Goal: Check status: Check status

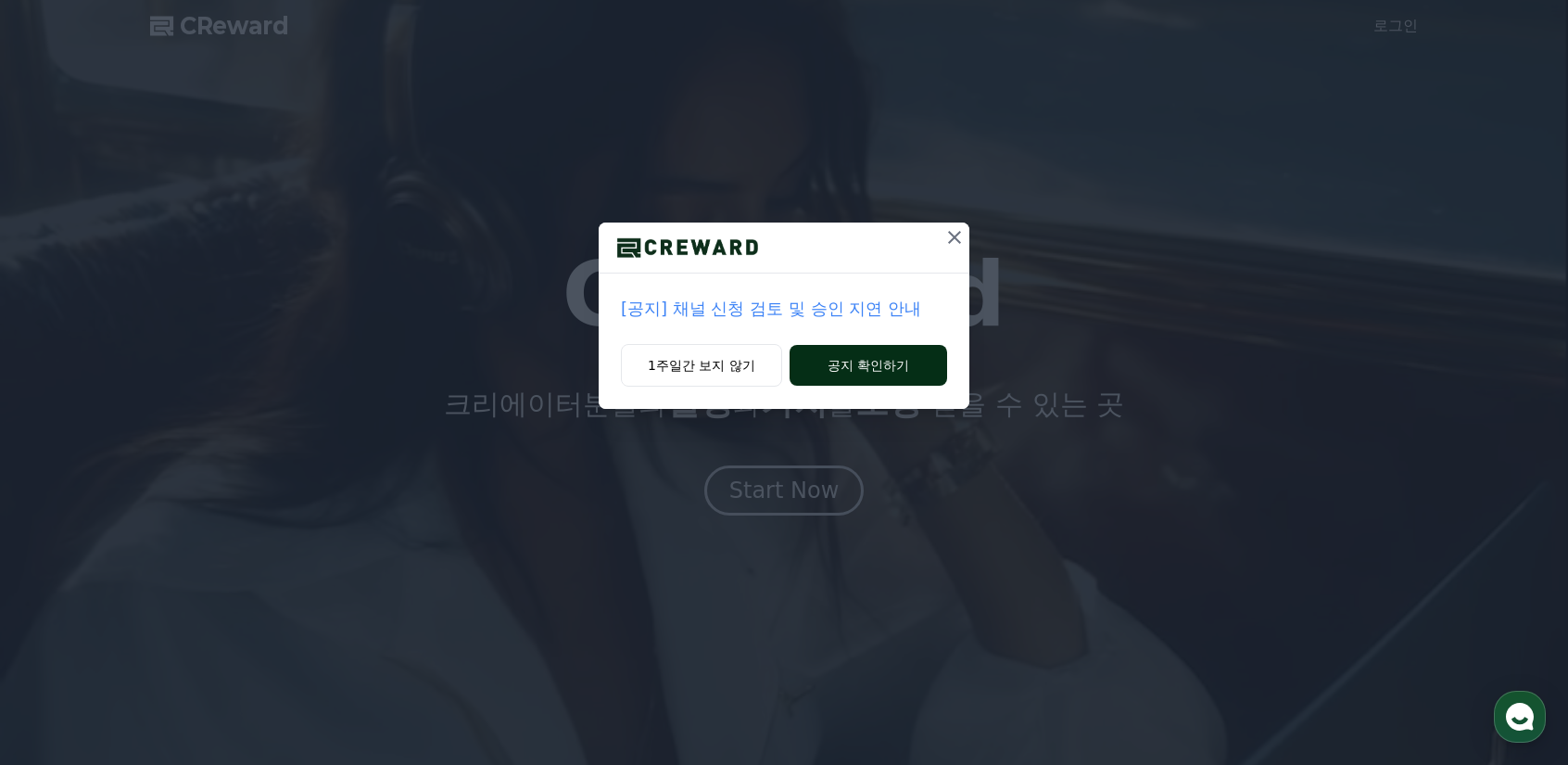
click at [852, 369] on button "공지 확인하기" at bounding box center [868, 365] width 158 height 41
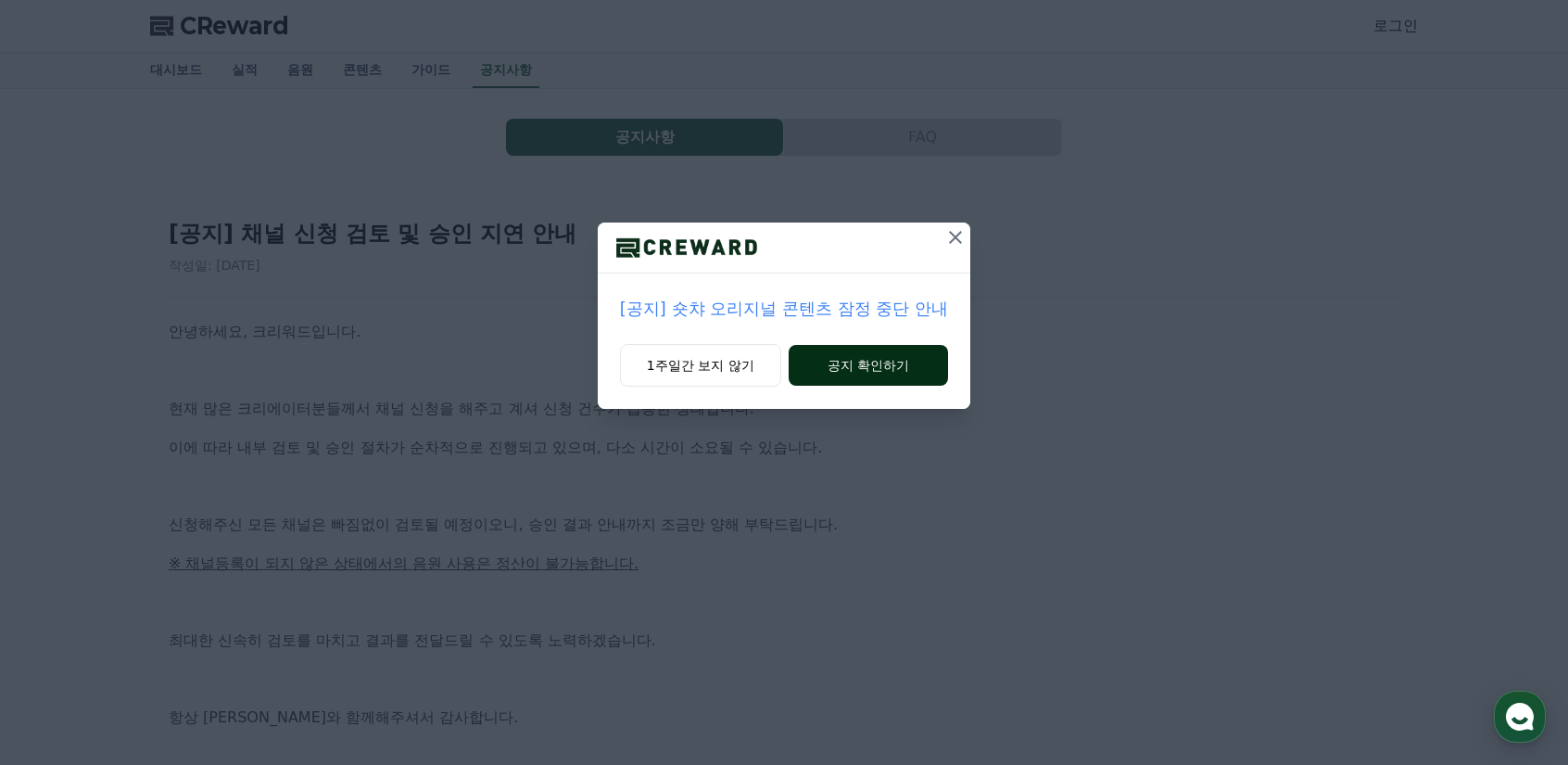
click at [858, 370] on button "공지 확인하기" at bounding box center [868, 365] width 160 height 41
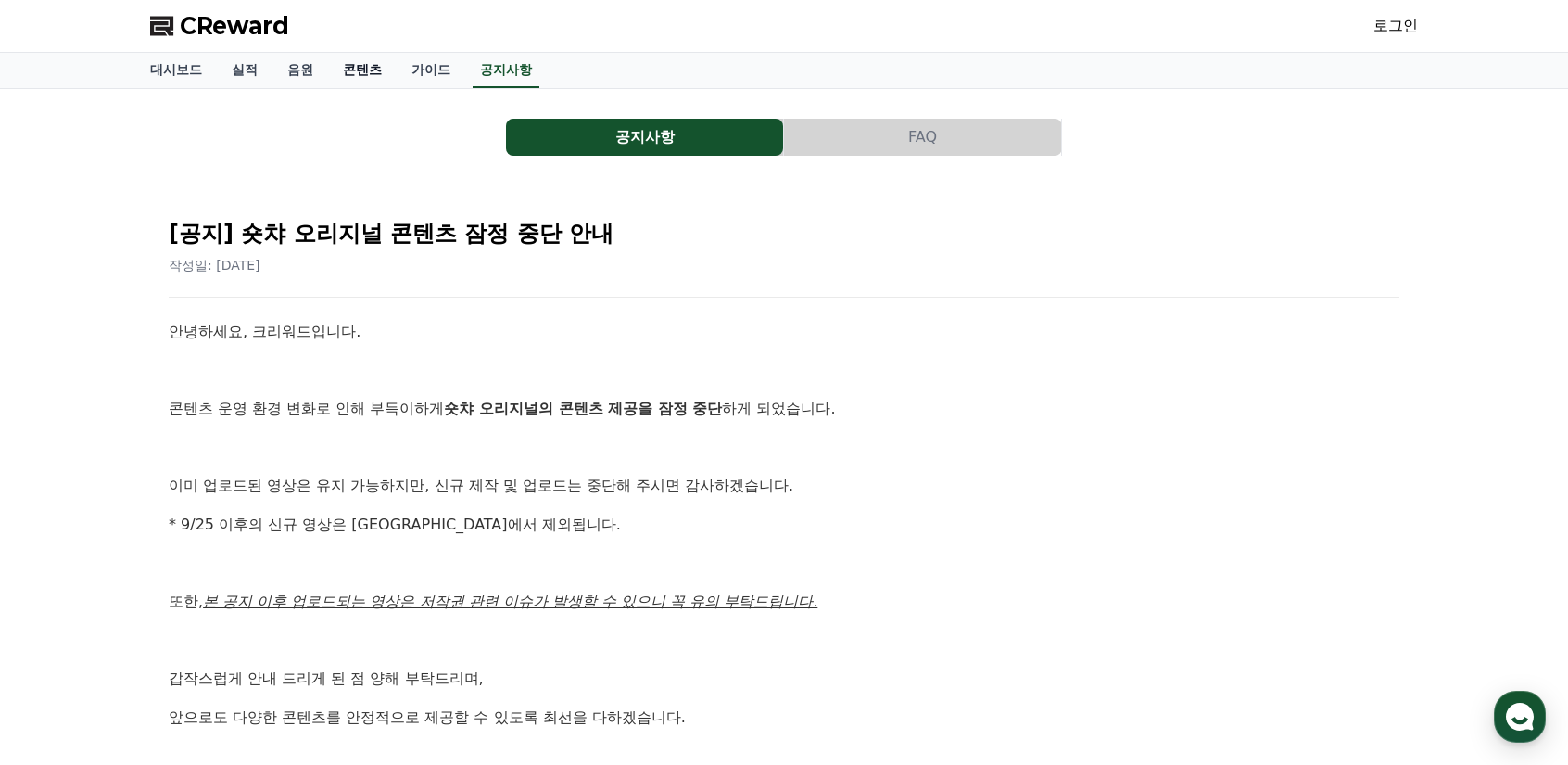
click at [358, 73] on link "콘텐츠" at bounding box center [363, 70] width 69 height 35
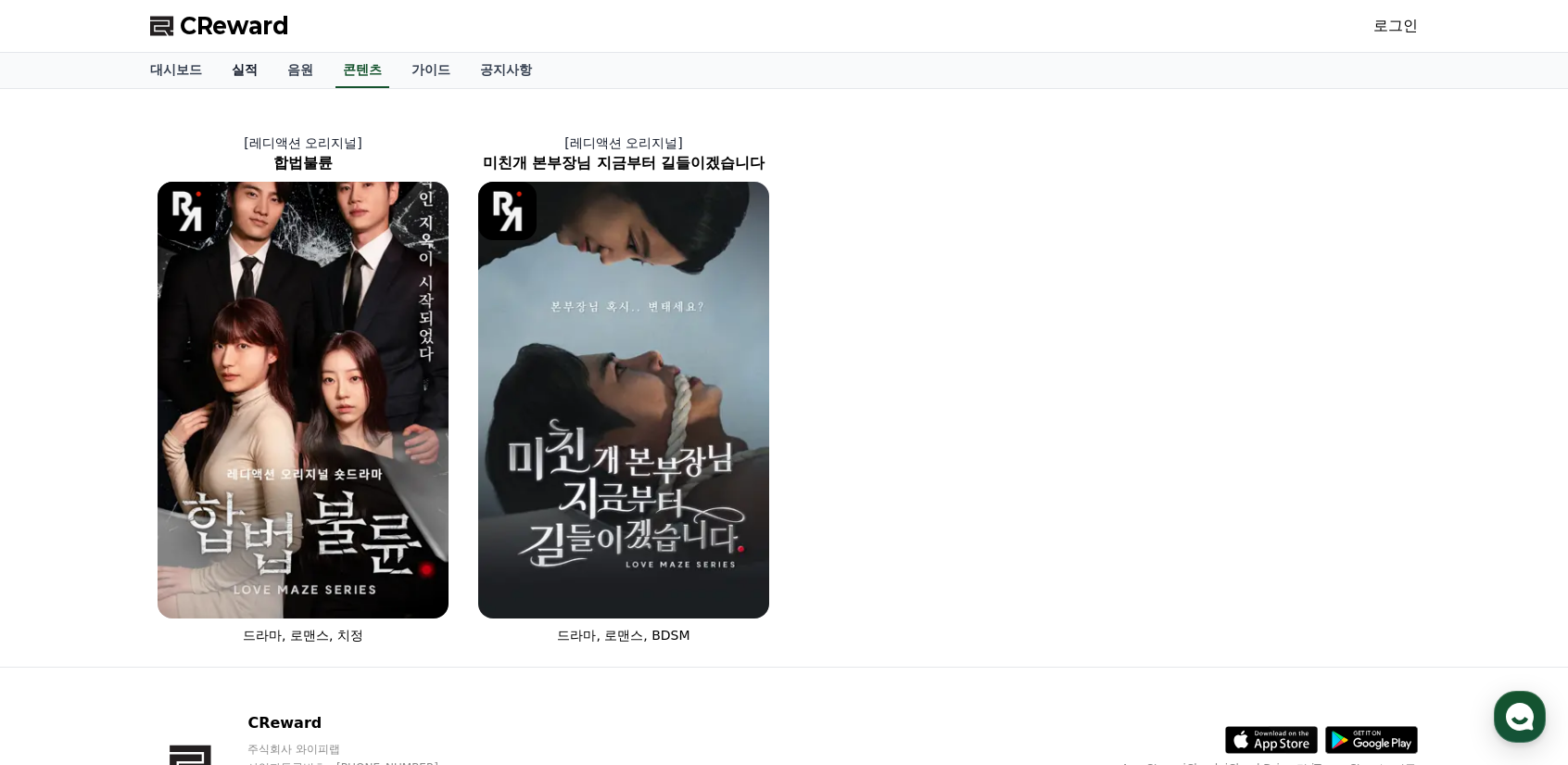
click at [246, 62] on link "실적" at bounding box center [244, 70] width 56 height 35
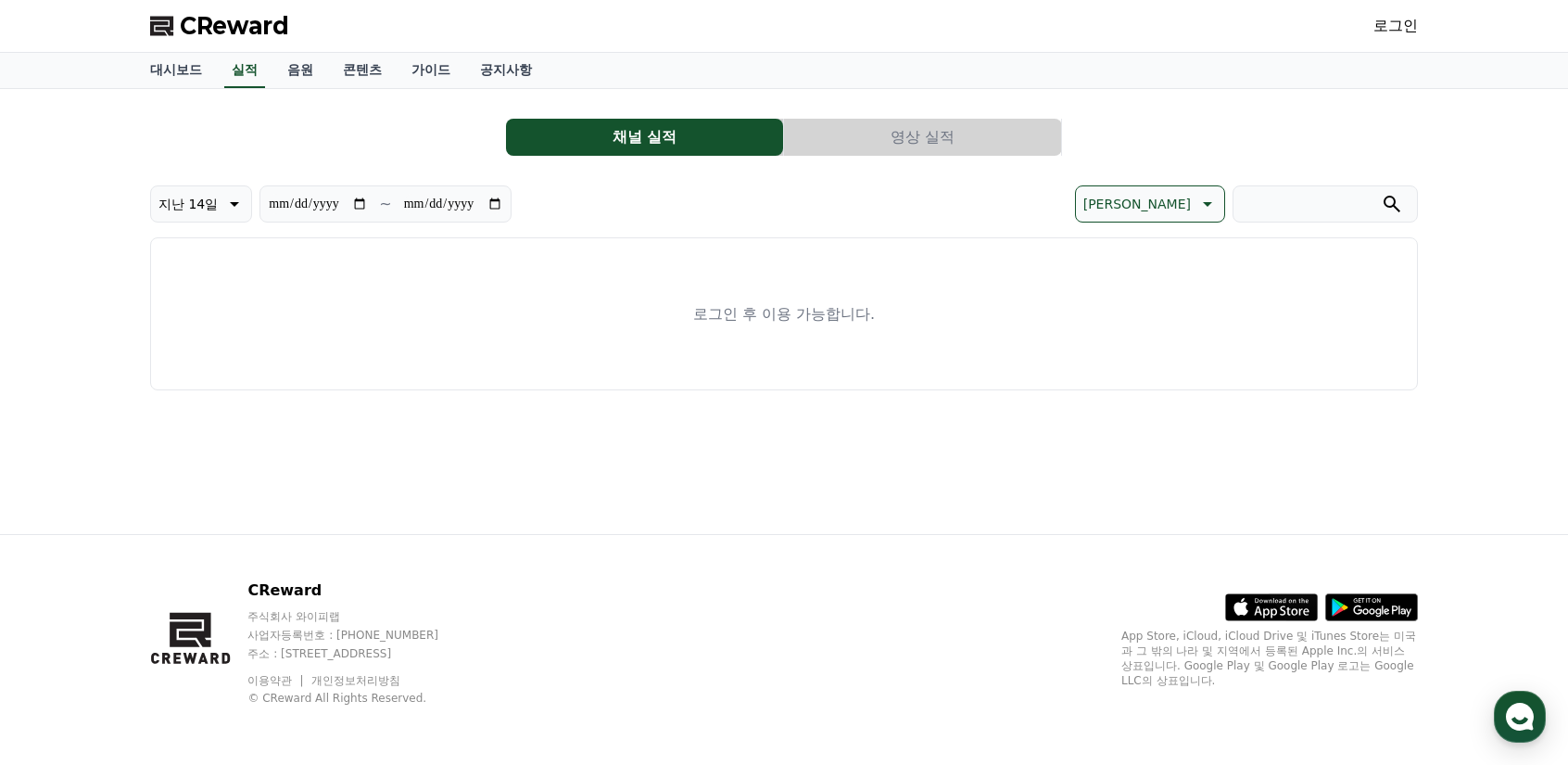
click at [1382, 15] on link "로그인" at bounding box center [1395, 25] width 44 height 22
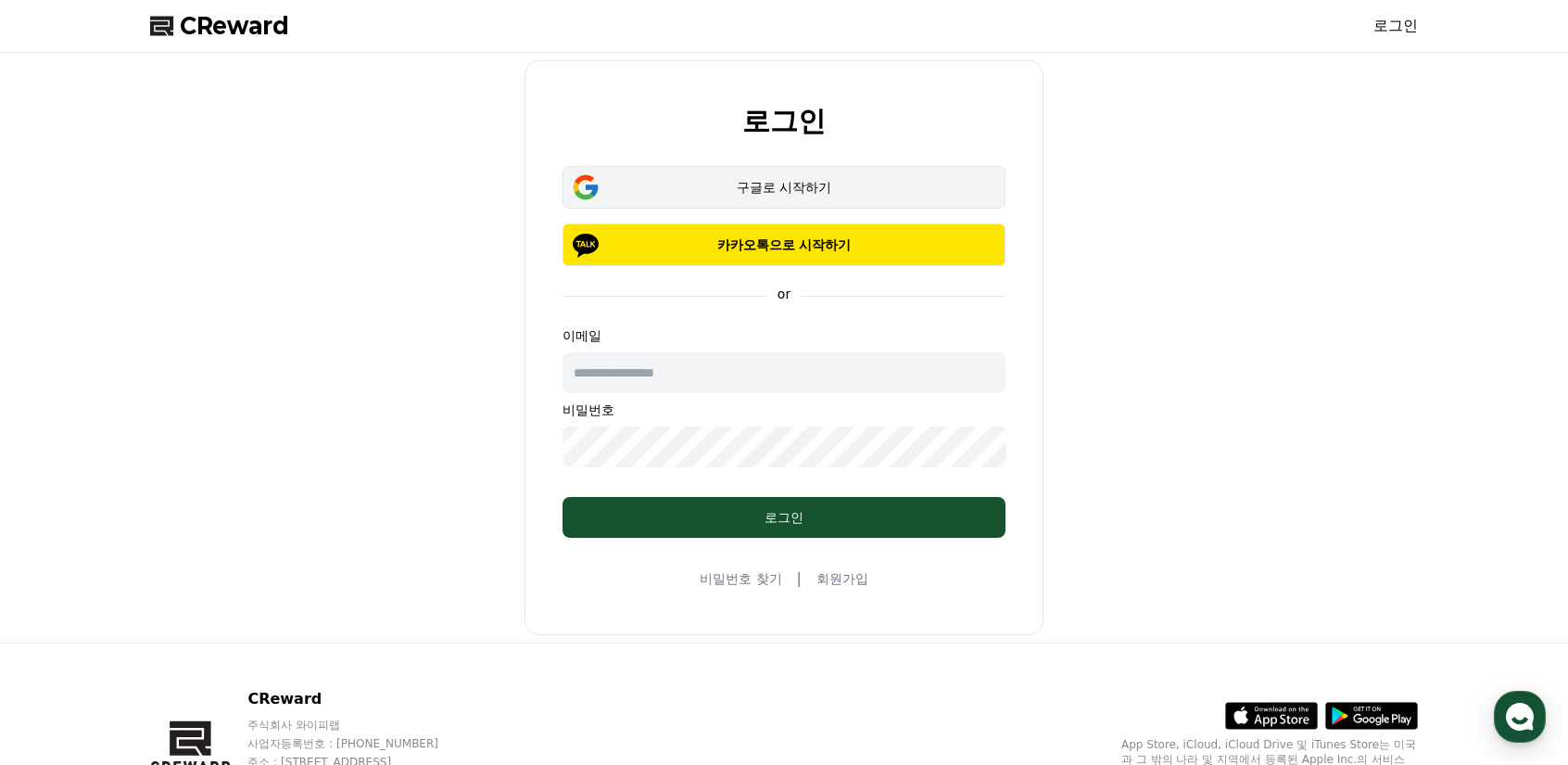
click at [791, 176] on button "구글로 시작하기" at bounding box center [784, 187] width 443 height 43
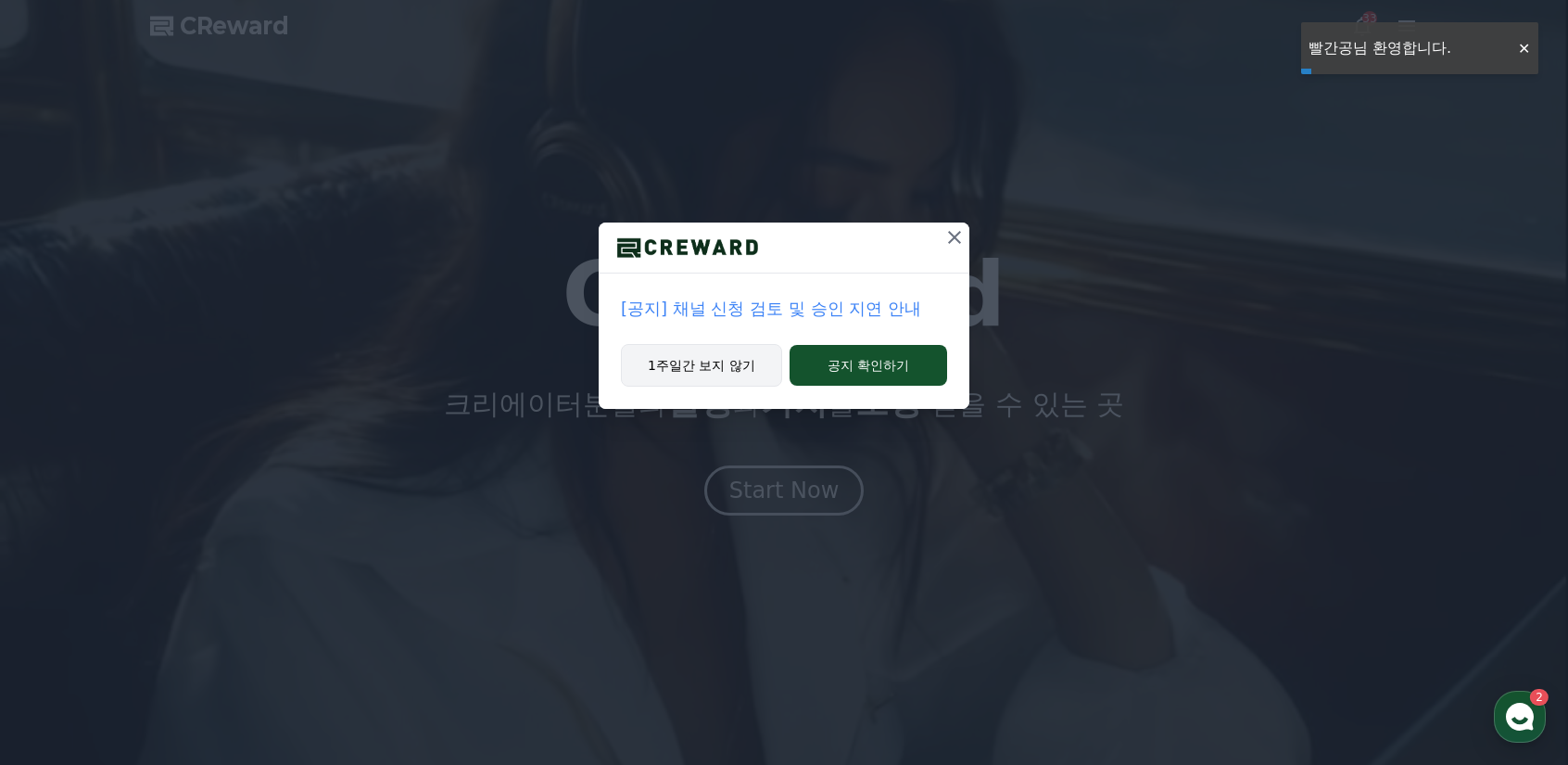
click at [747, 377] on button "1주일간 보지 않기" at bounding box center [702, 365] width 161 height 43
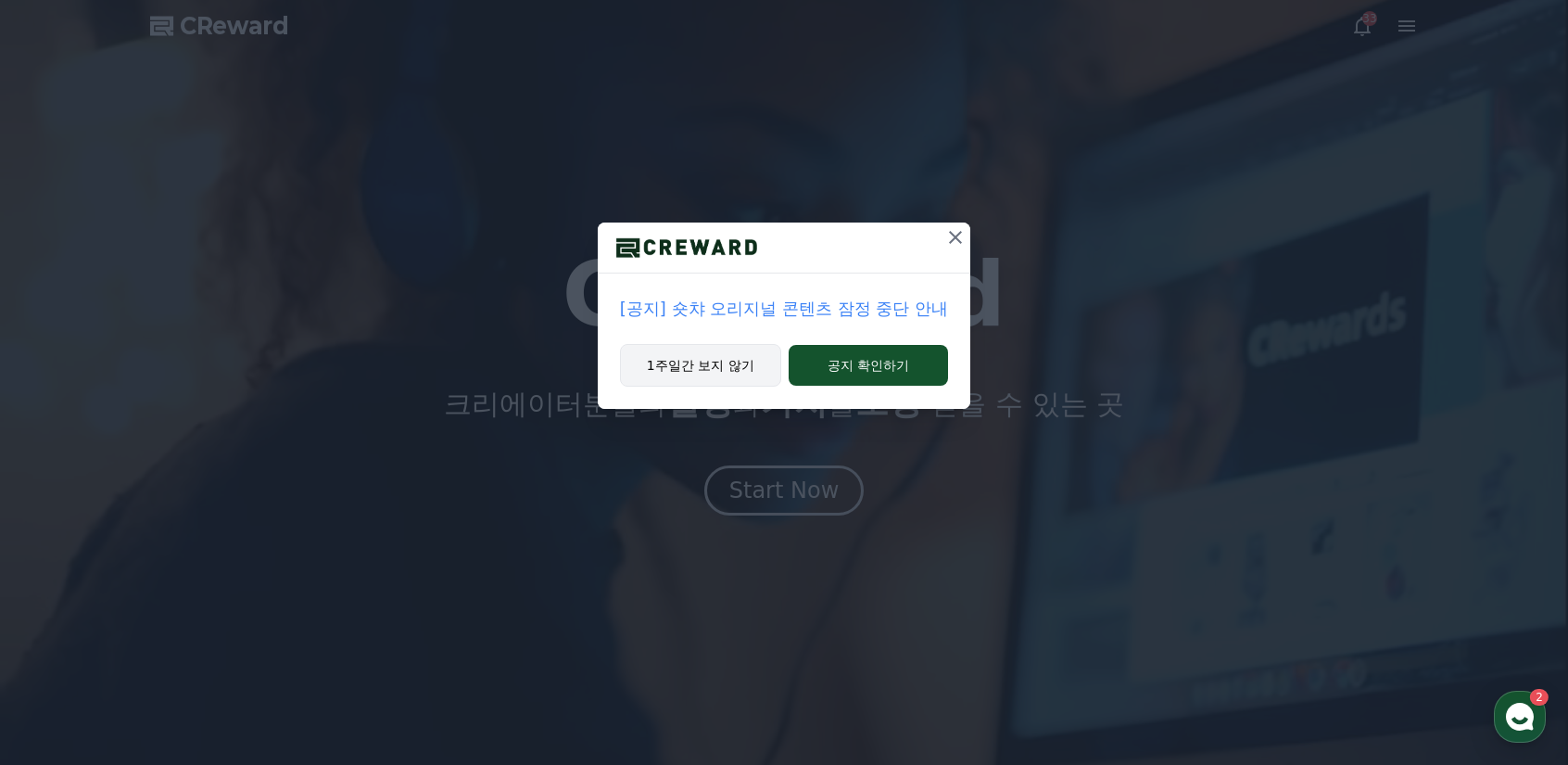
click at [712, 362] on button "1주일간 보지 않기" at bounding box center [701, 365] width 161 height 43
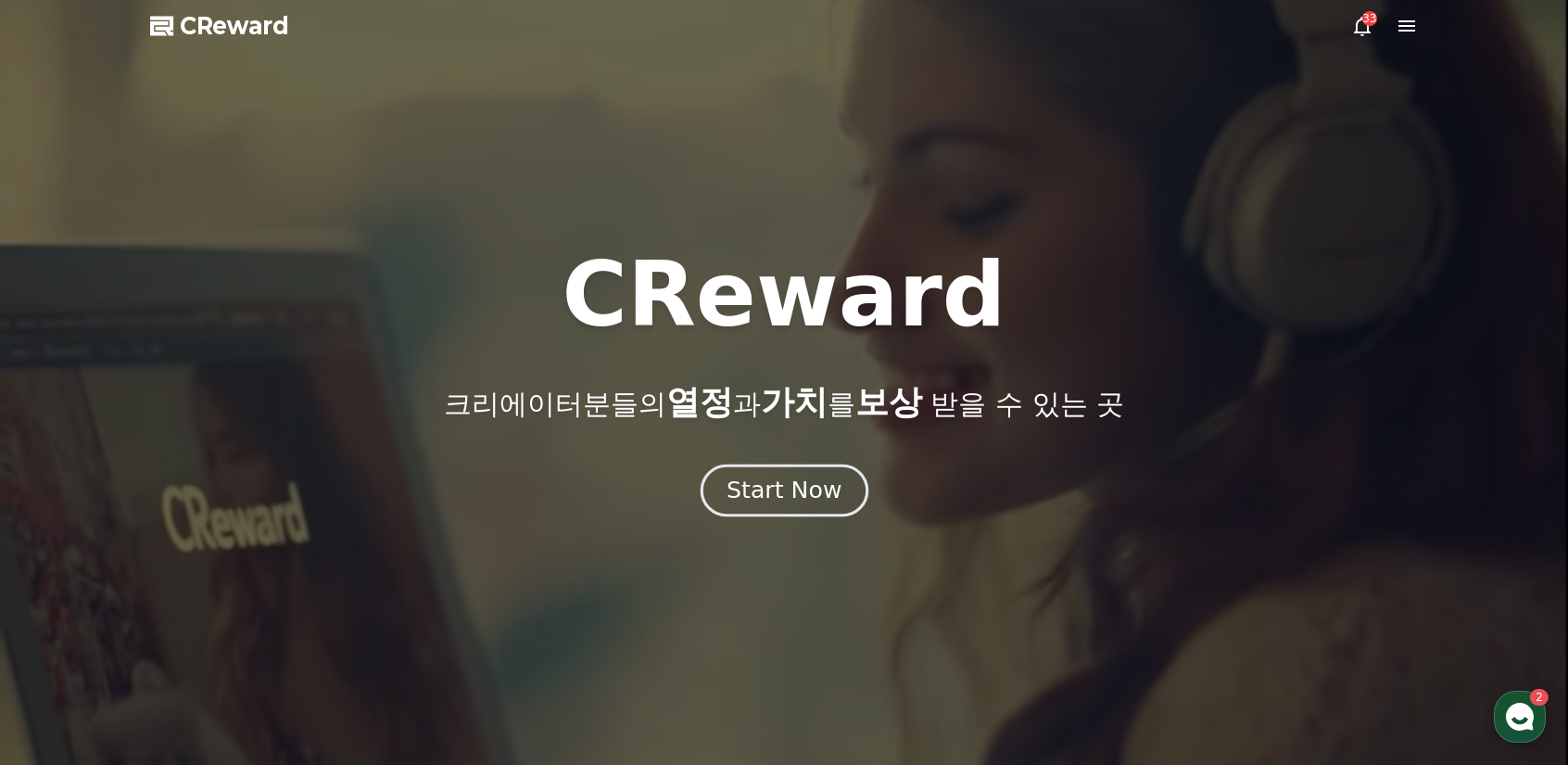
click at [770, 479] on div "Start Now" at bounding box center [784, 490] width 115 height 32
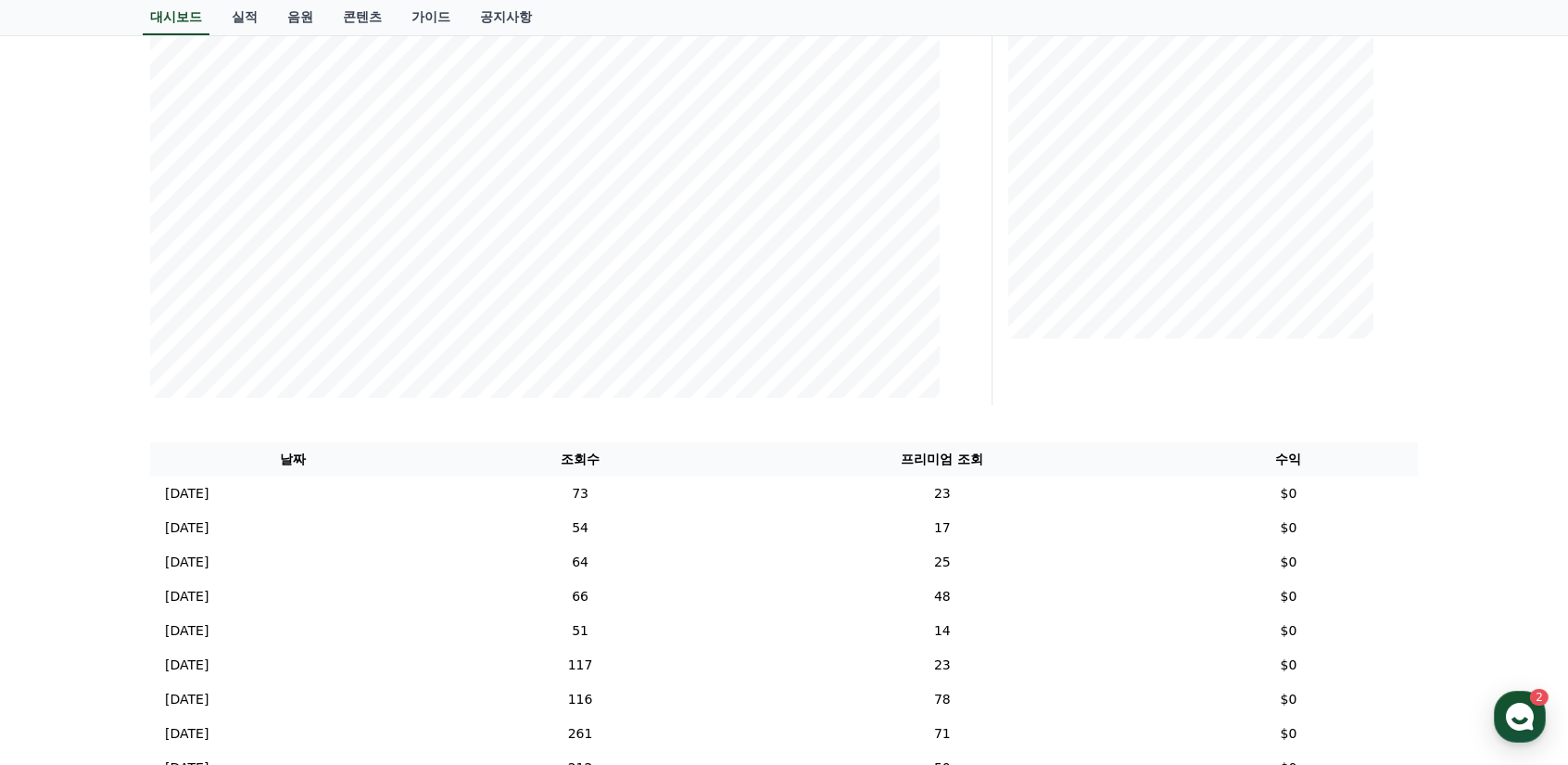
scroll to position [278, 0]
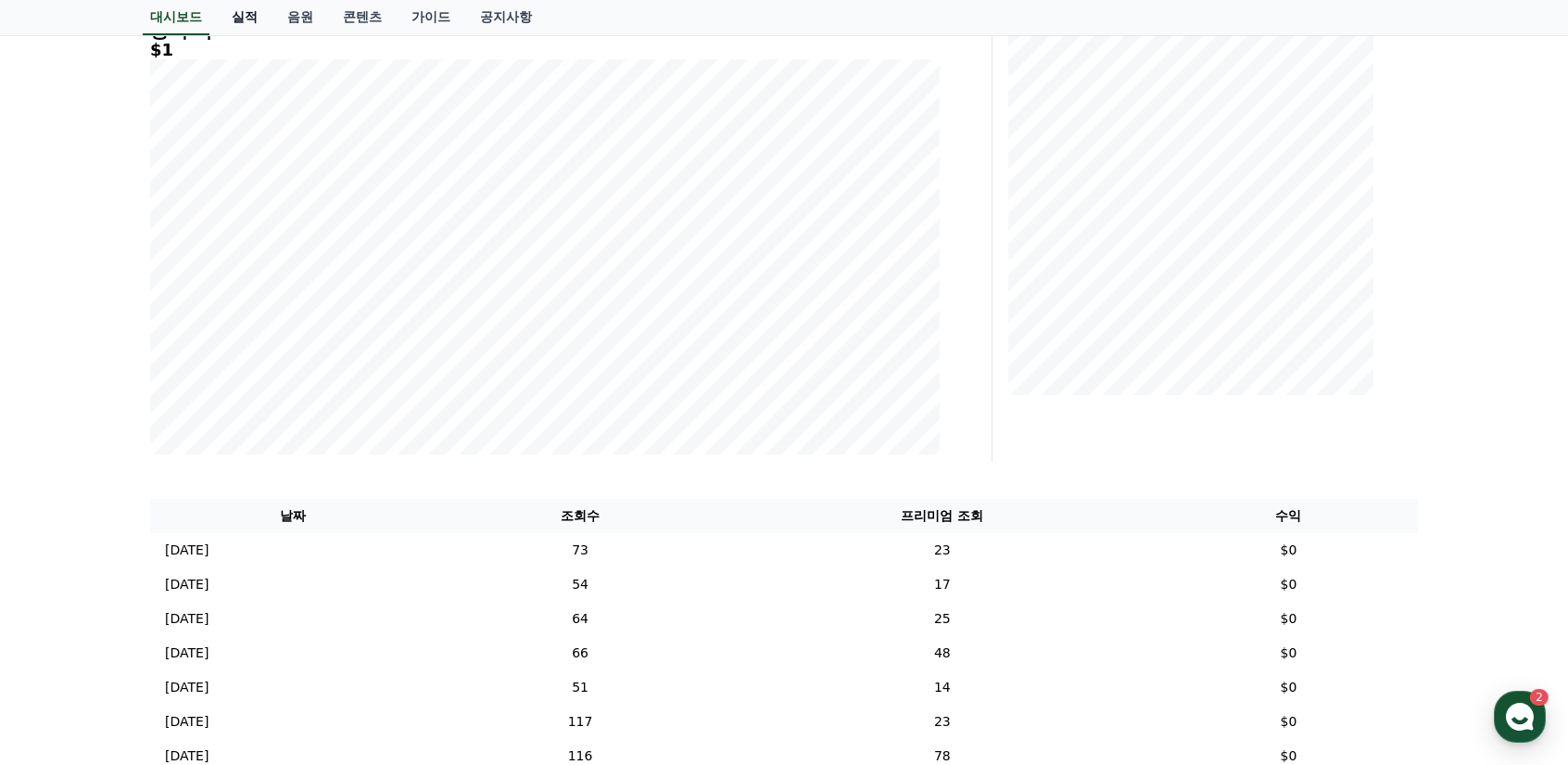
click at [241, 12] on link "실적" at bounding box center [244, 17] width 56 height 35
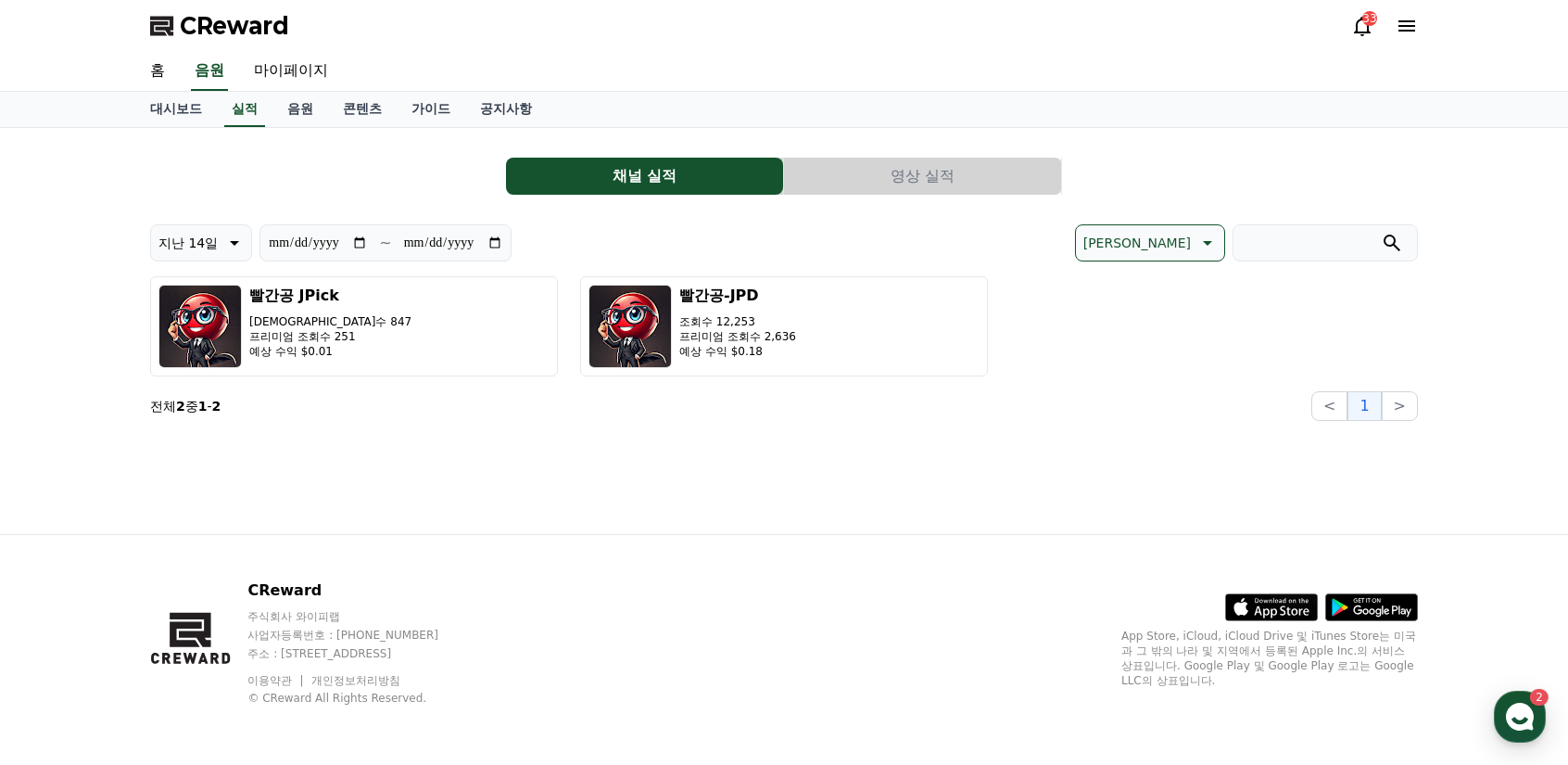
click at [232, 241] on icon at bounding box center [235, 243] width 10 height 5
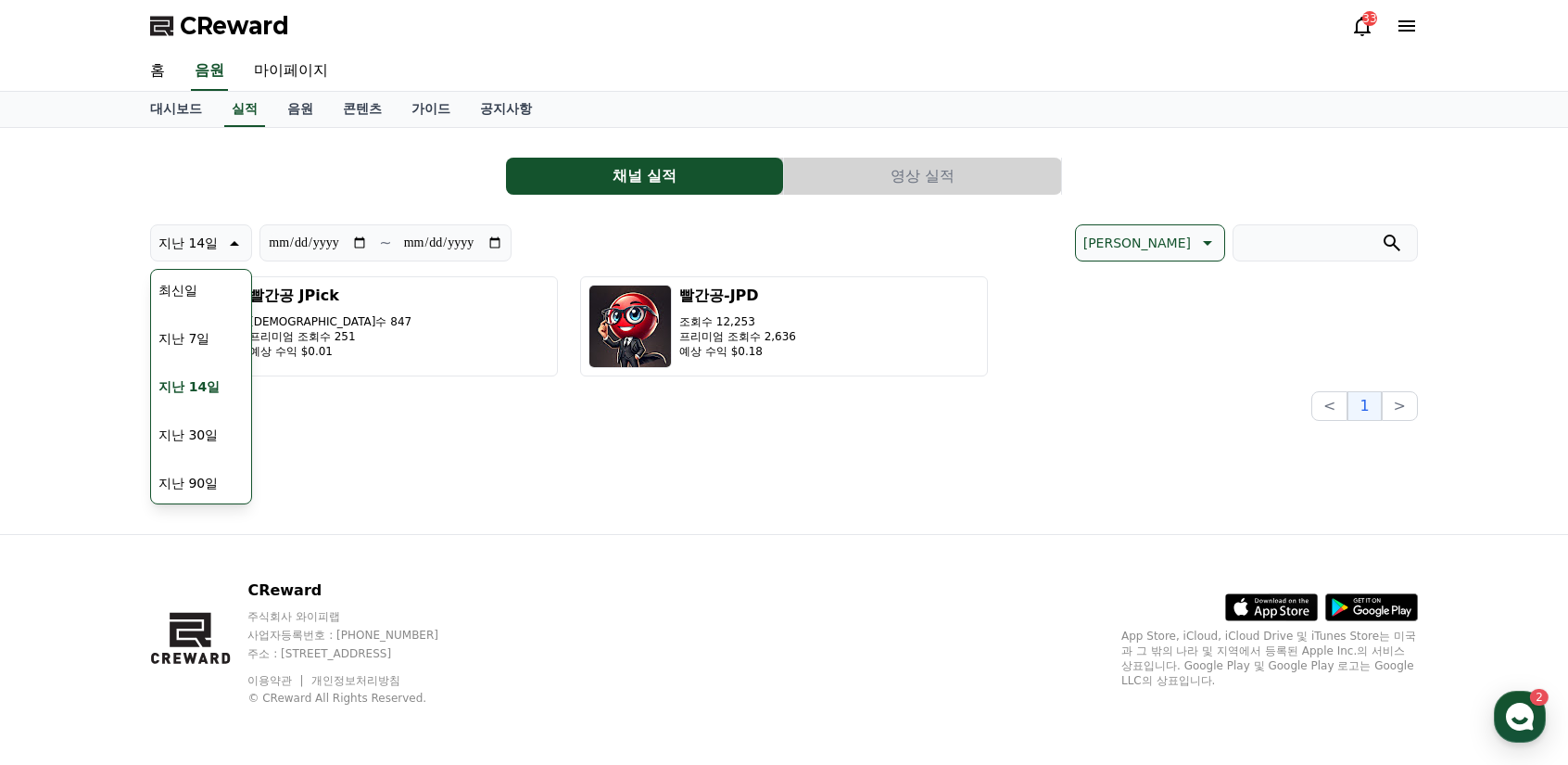
click at [183, 476] on button "지난 90일" at bounding box center [188, 483] width 74 height 41
type input "**********"
